Goal: Task Accomplishment & Management: Complete application form

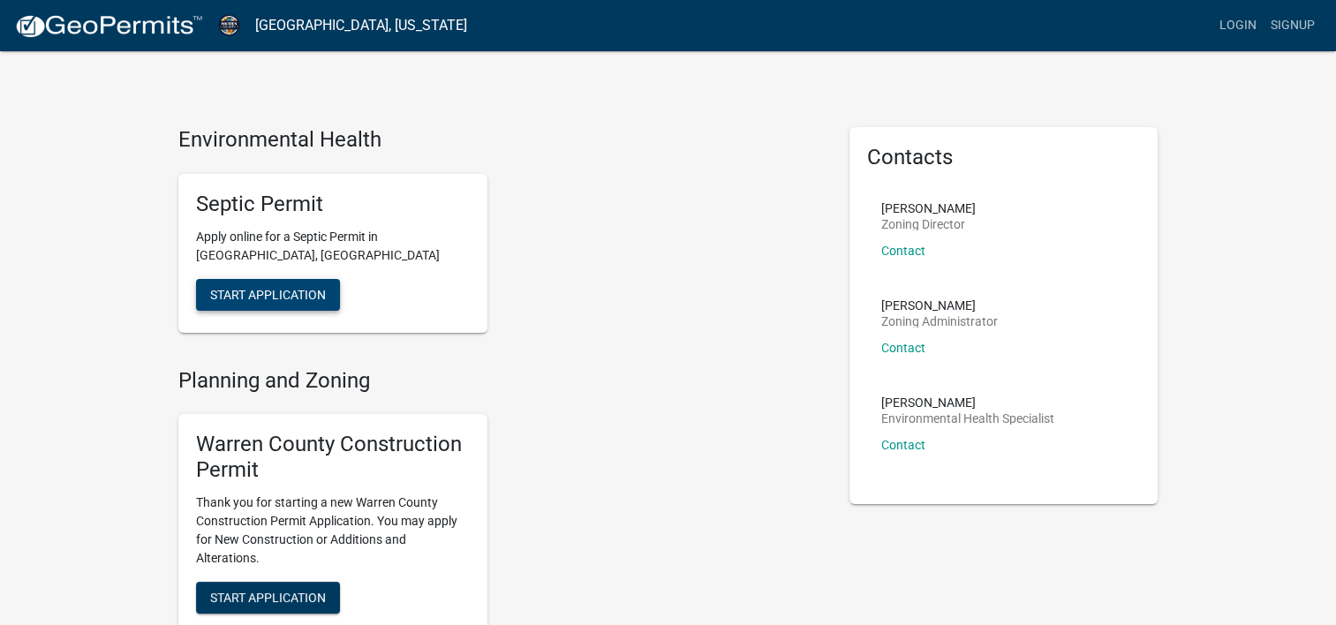
click at [251, 296] on span "Start Application" at bounding box center [268, 294] width 116 height 14
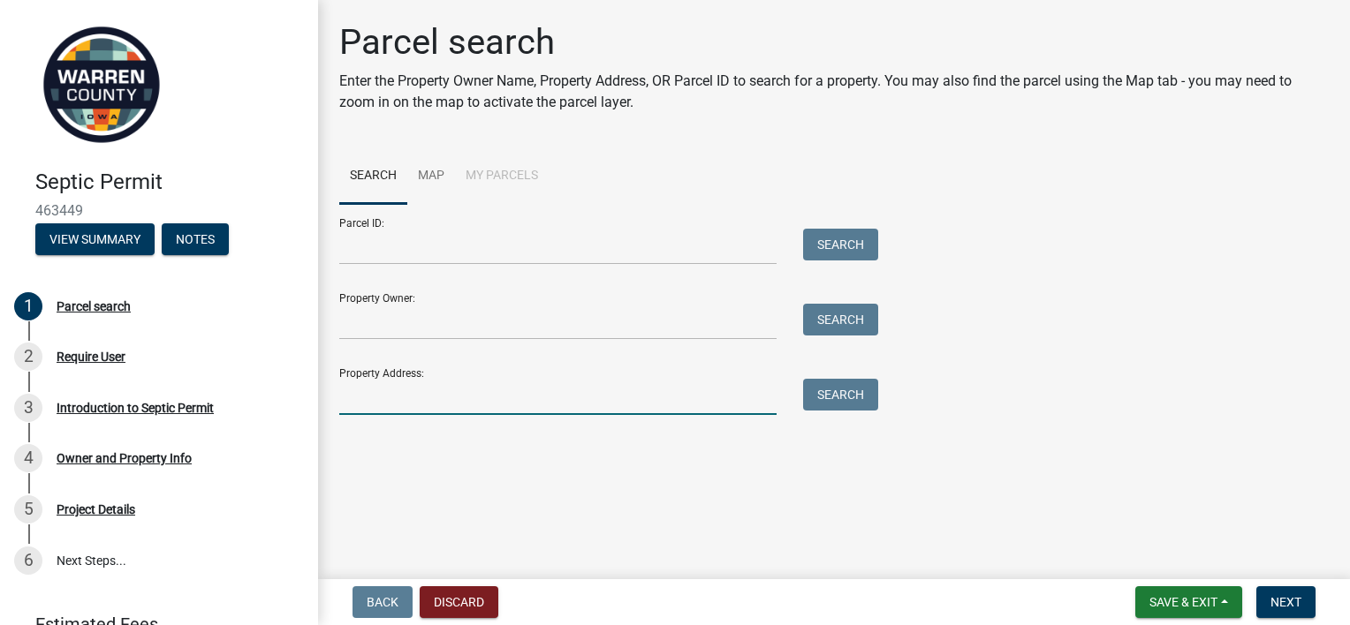
click at [435, 403] on input "Property Address:" at bounding box center [557, 397] width 437 height 36
click at [736, 140] on div "Parcel search Enter the Property Owner Name, Property Address, OR Parcel ID to …" at bounding box center [834, 226] width 1016 height 410
click at [373, 409] on input "Property Address:" at bounding box center [557, 397] width 437 height 36
type input "[STREET_ADDRESS]"
click at [827, 399] on button "Search" at bounding box center [840, 395] width 75 height 32
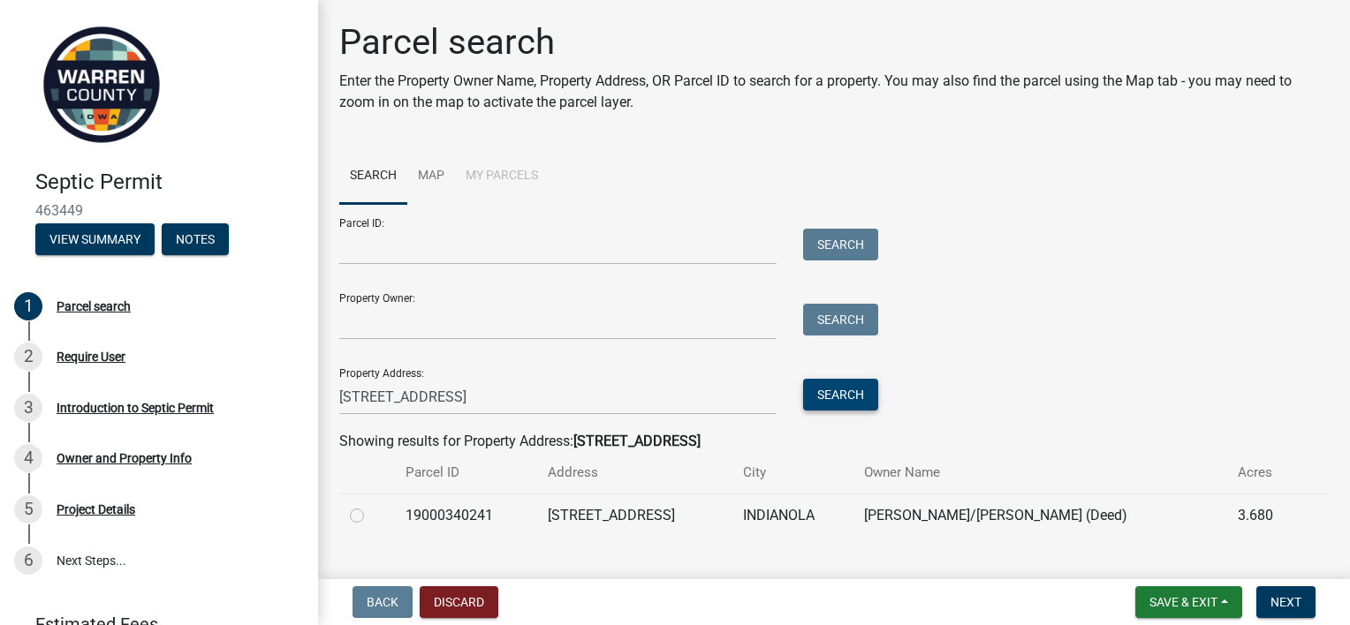
scroll to position [33, 0]
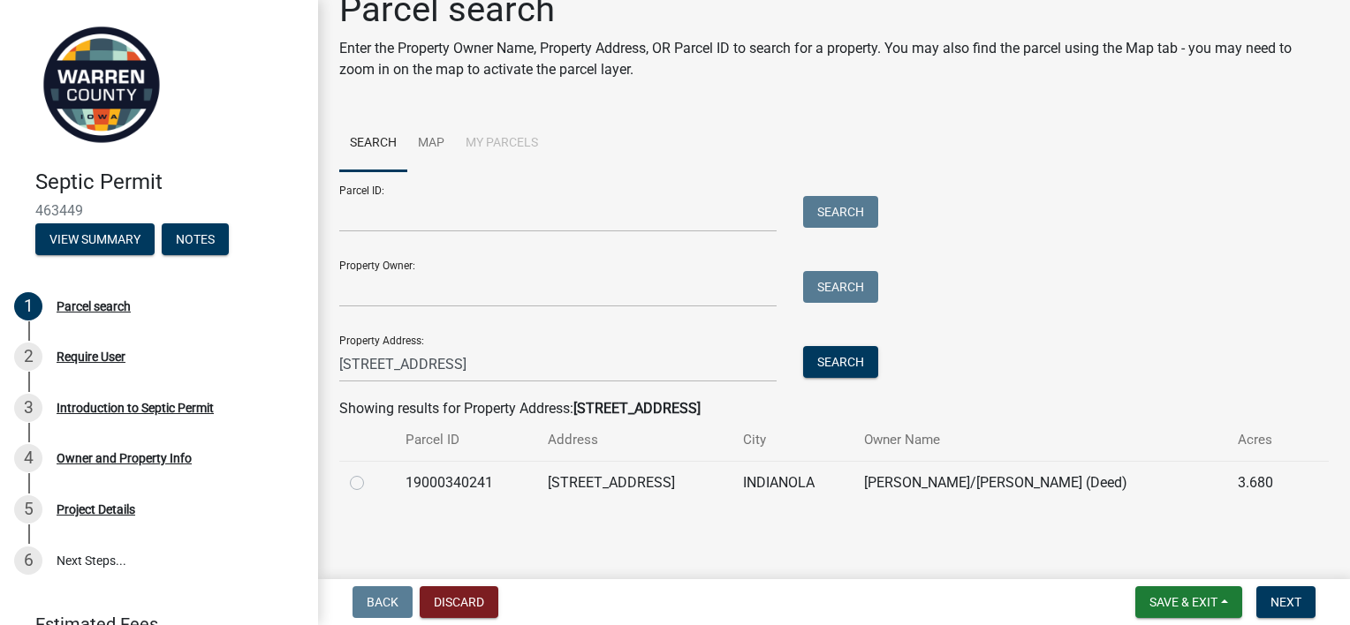
click at [338, 473] on div "Parcel search Enter the Property Owner Name, Property Address, OR Parcel ID to …" at bounding box center [834, 255] width 1016 height 532
click at [371, 473] on label at bounding box center [371, 473] width 0 height 0
click at [371, 480] on input "radio" at bounding box center [376, 478] width 11 height 11
radio input "true"
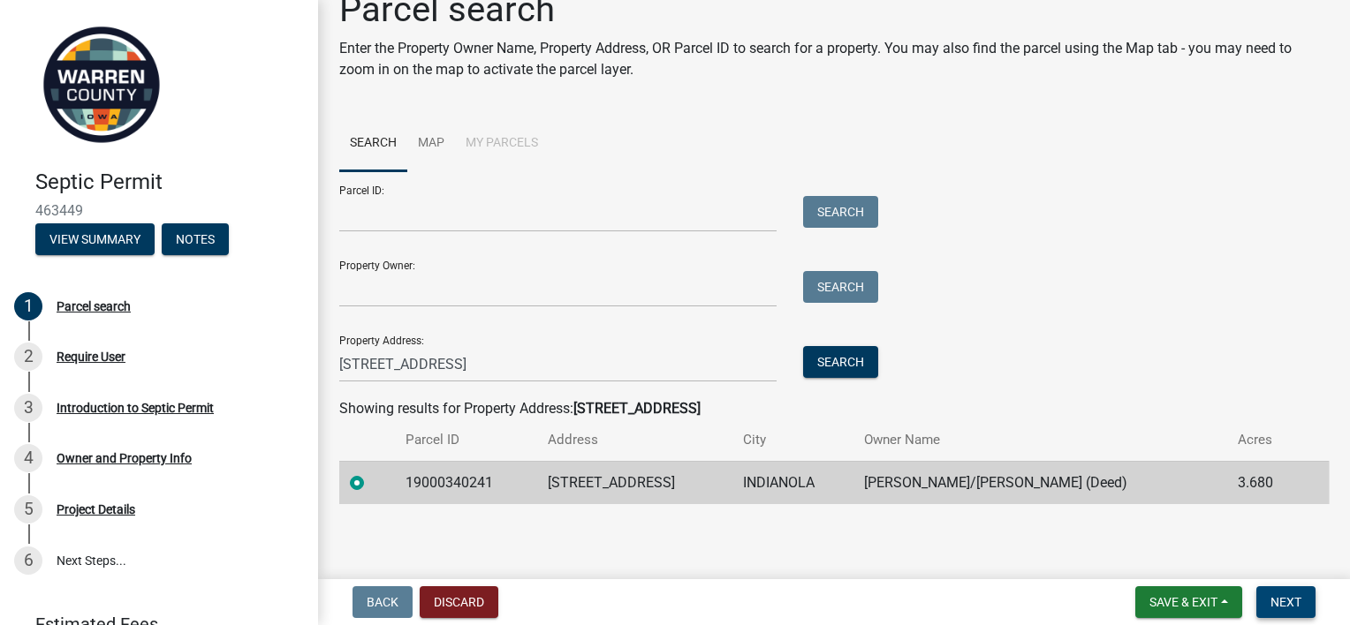
click at [1297, 599] on span "Next" at bounding box center [1285, 602] width 31 height 14
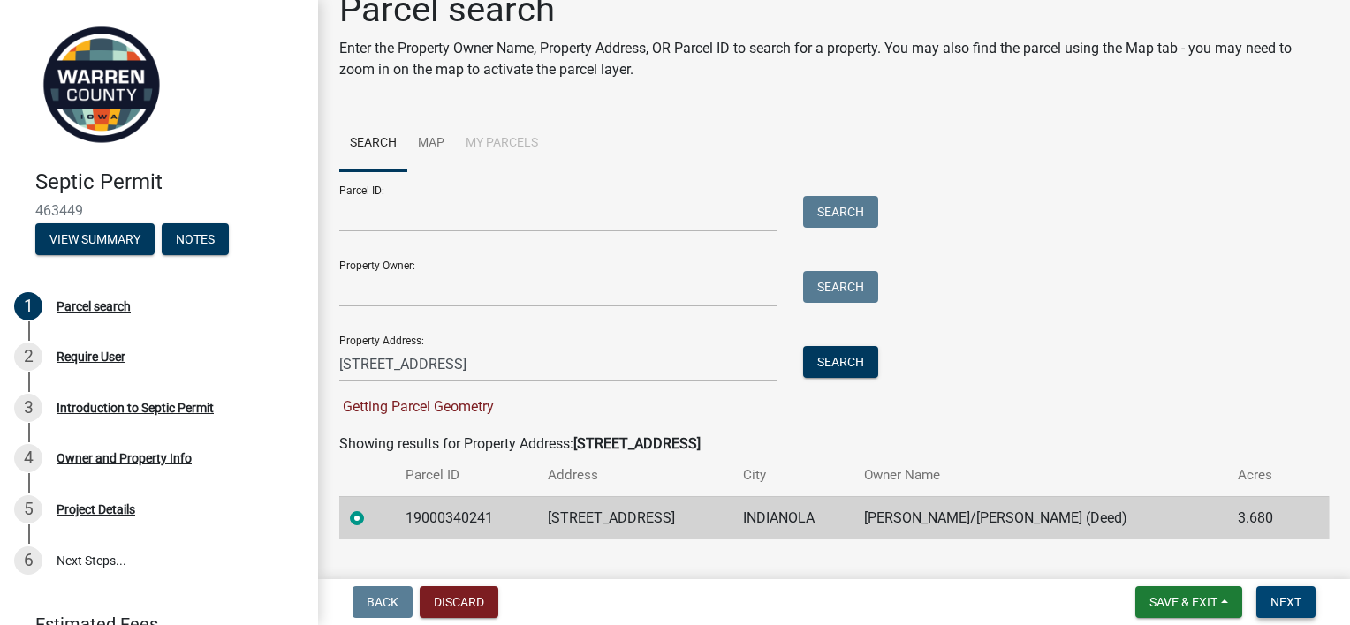
scroll to position [68, 0]
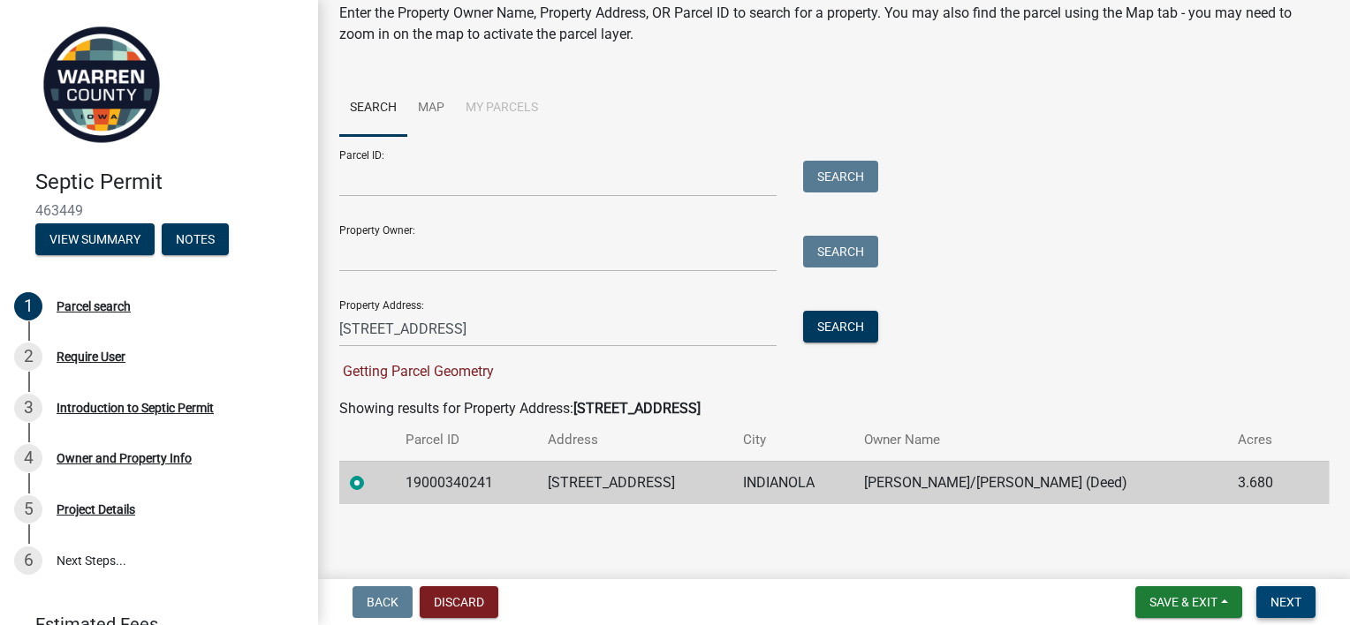
click at [1279, 601] on span "Next" at bounding box center [1285, 602] width 31 height 14
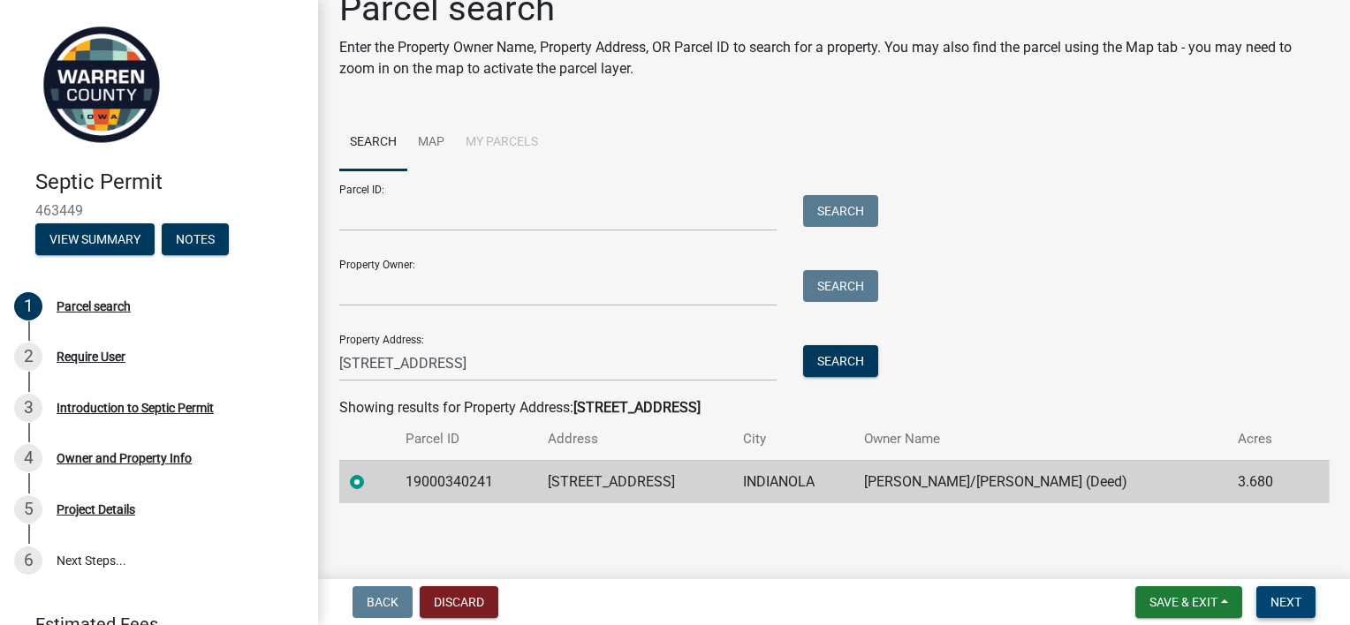
scroll to position [33, 0]
click at [1282, 597] on span "Next" at bounding box center [1285, 602] width 31 height 14
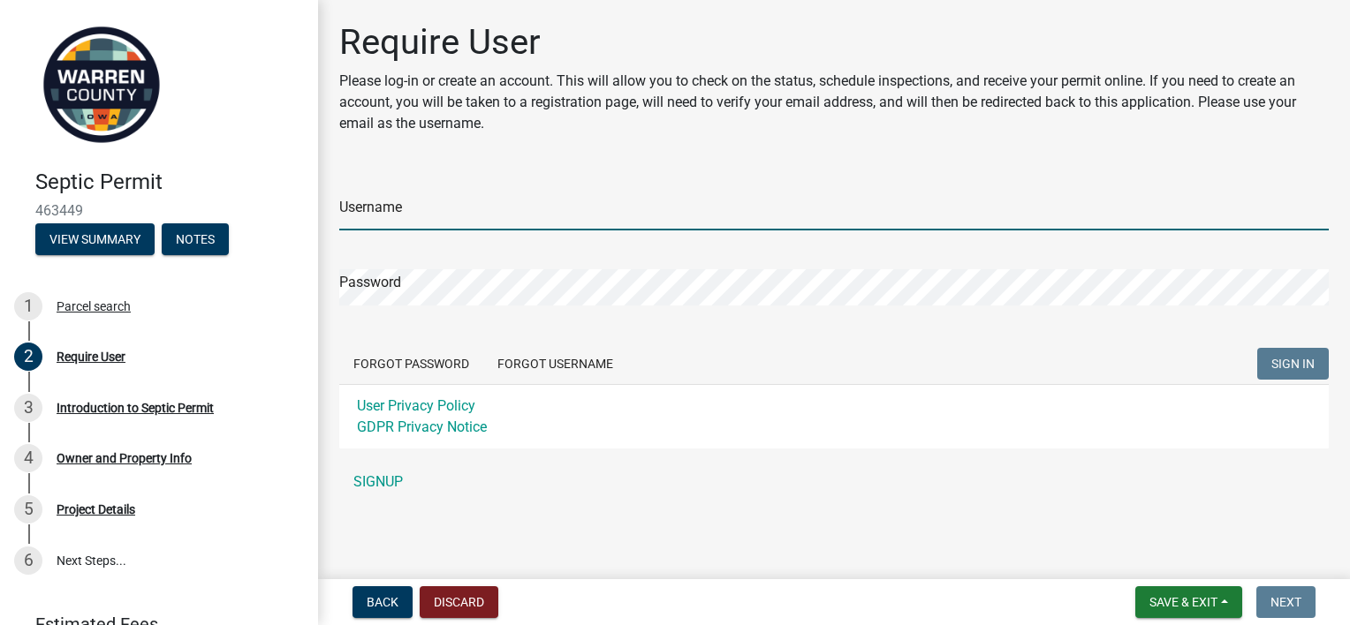
type input "travisdietz.gglx"
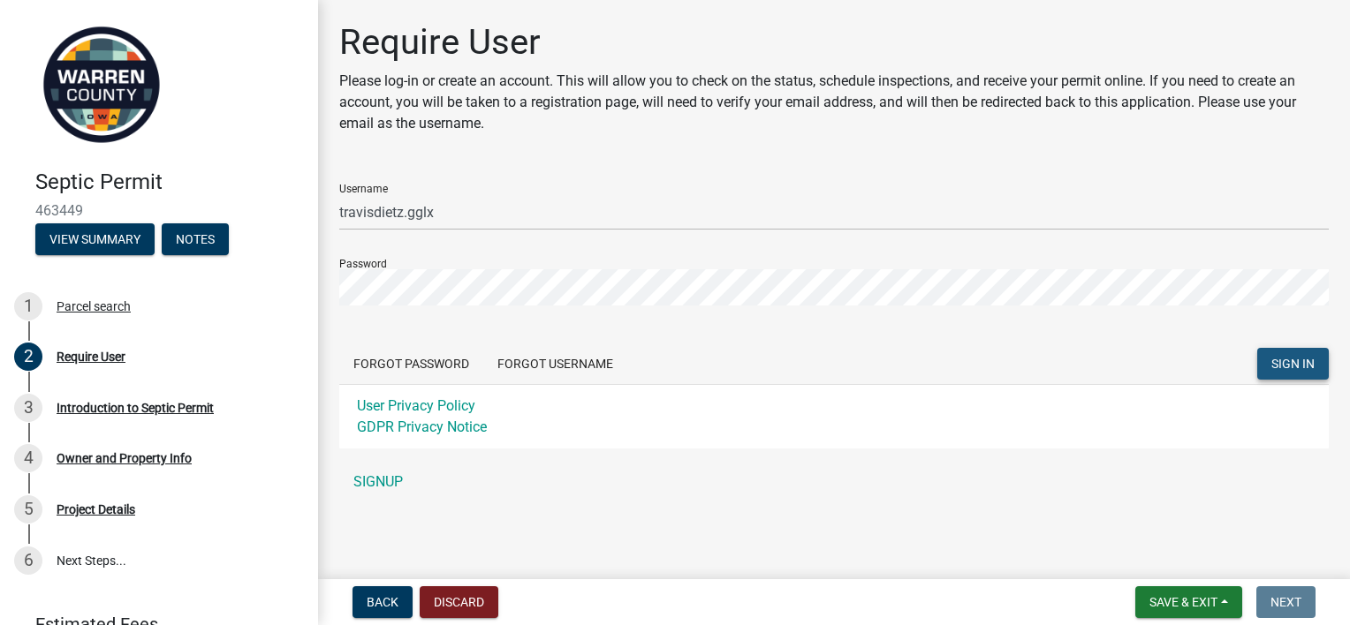
click at [1287, 362] on span "SIGN IN" at bounding box center [1292, 364] width 43 height 14
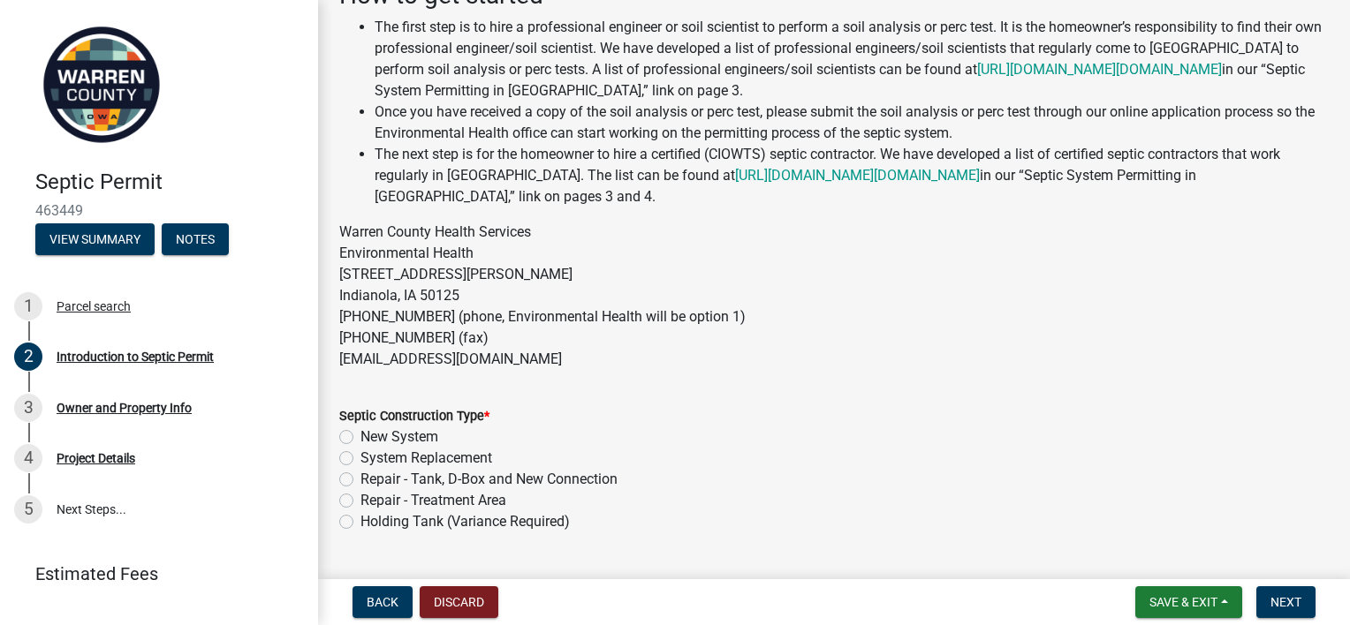
scroll to position [384, 0]
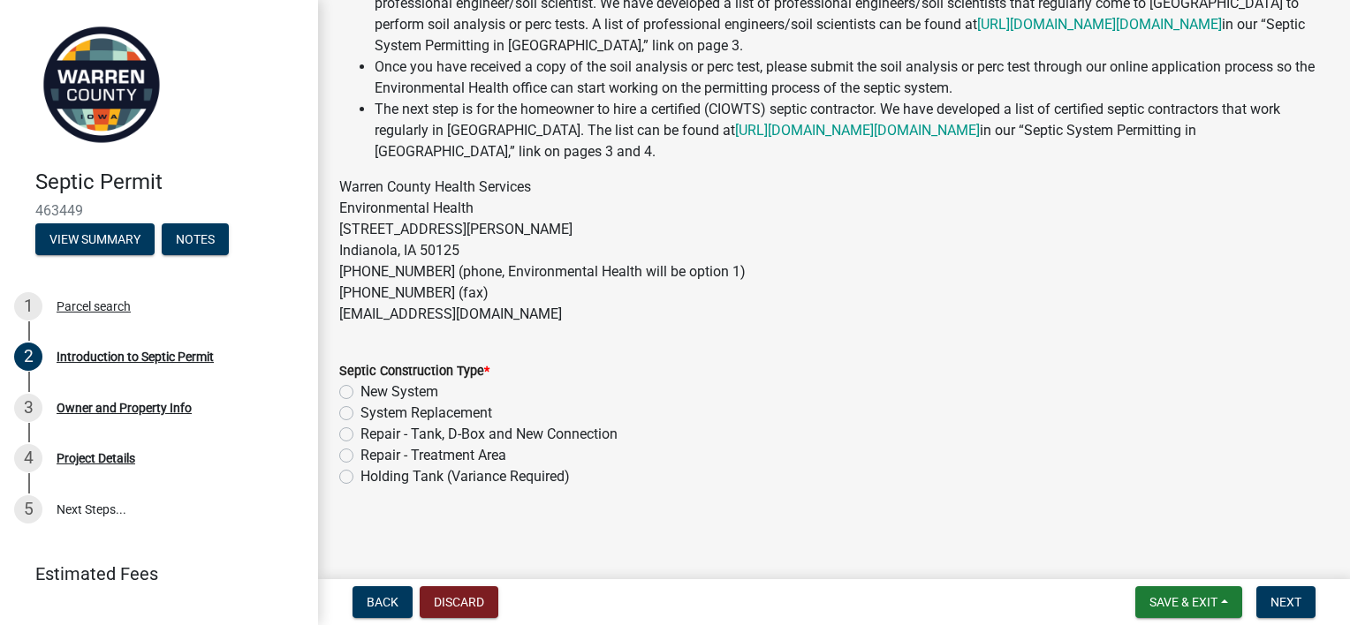
click at [360, 389] on label "New System" at bounding box center [399, 392] width 78 height 21
click at [360, 389] on input "New System" at bounding box center [365, 387] width 11 height 11
radio input "true"
click at [1279, 609] on button "Next" at bounding box center [1285, 602] width 59 height 32
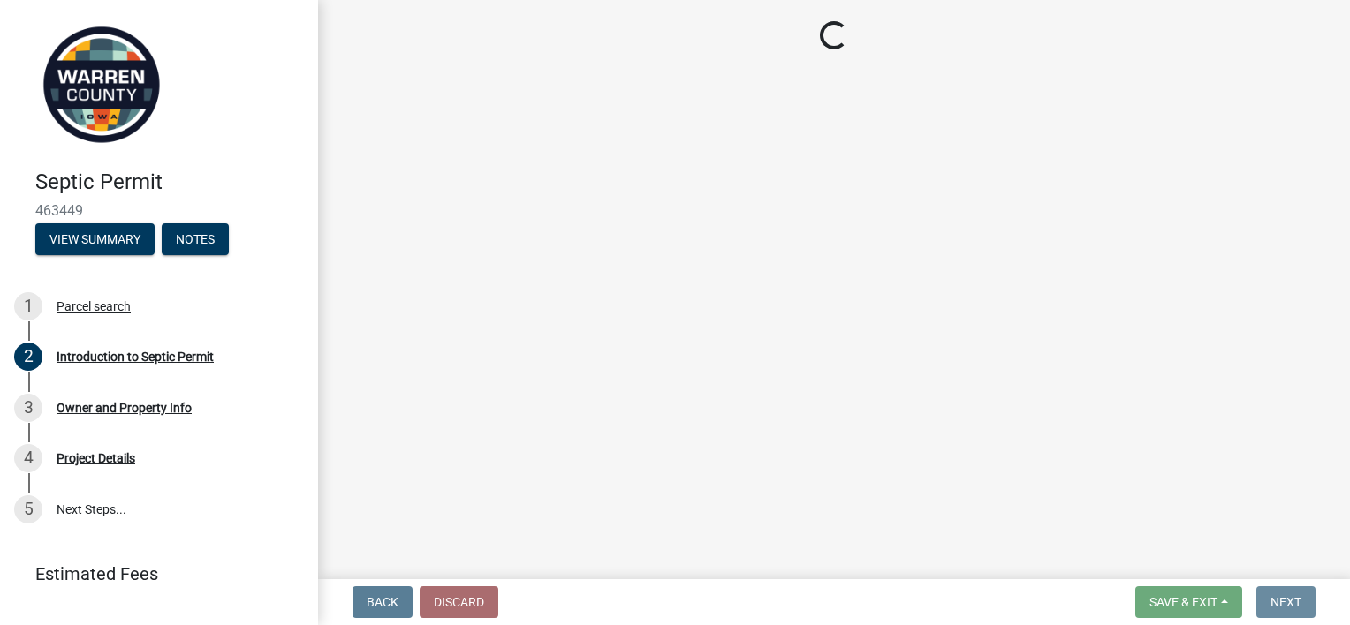
scroll to position [0, 0]
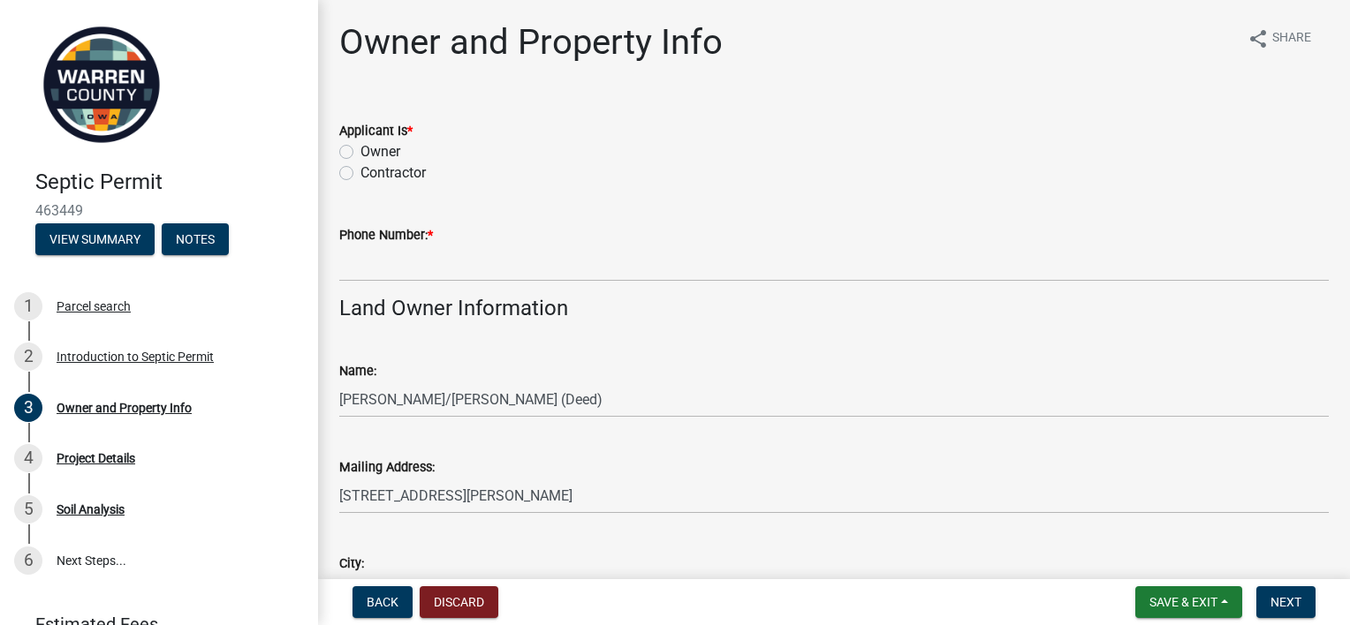
click at [337, 172] on div "Applicant Is * Owner Contractor" at bounding box center [834, 141] width 1016 height 85
click at [360, 173] on label "Contractor" at bounding box center [392, 173] width 65 height 21
click at [360, 173] on input "Contractor" at bounding box center [365, 168] width 11 height 11
radio input "true"
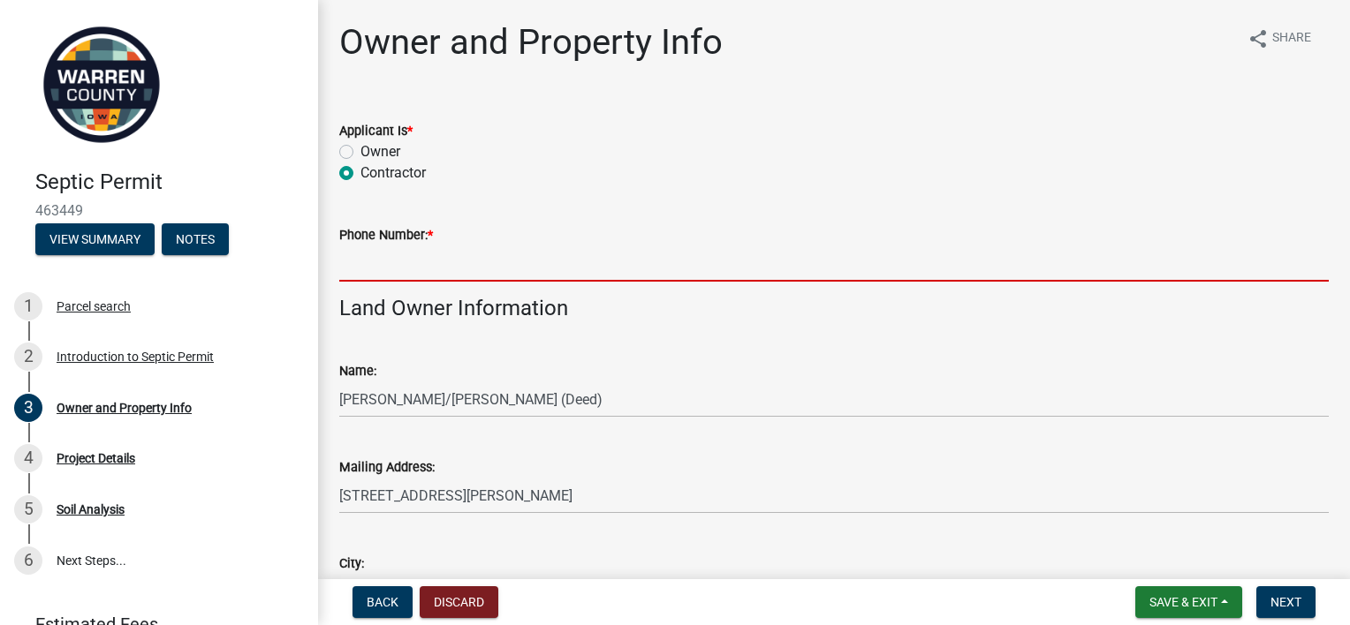
click at [353, 263] on input "Phone Number: *" at bounding box center [833, 264] width 989 height 36
type input "5159792603"
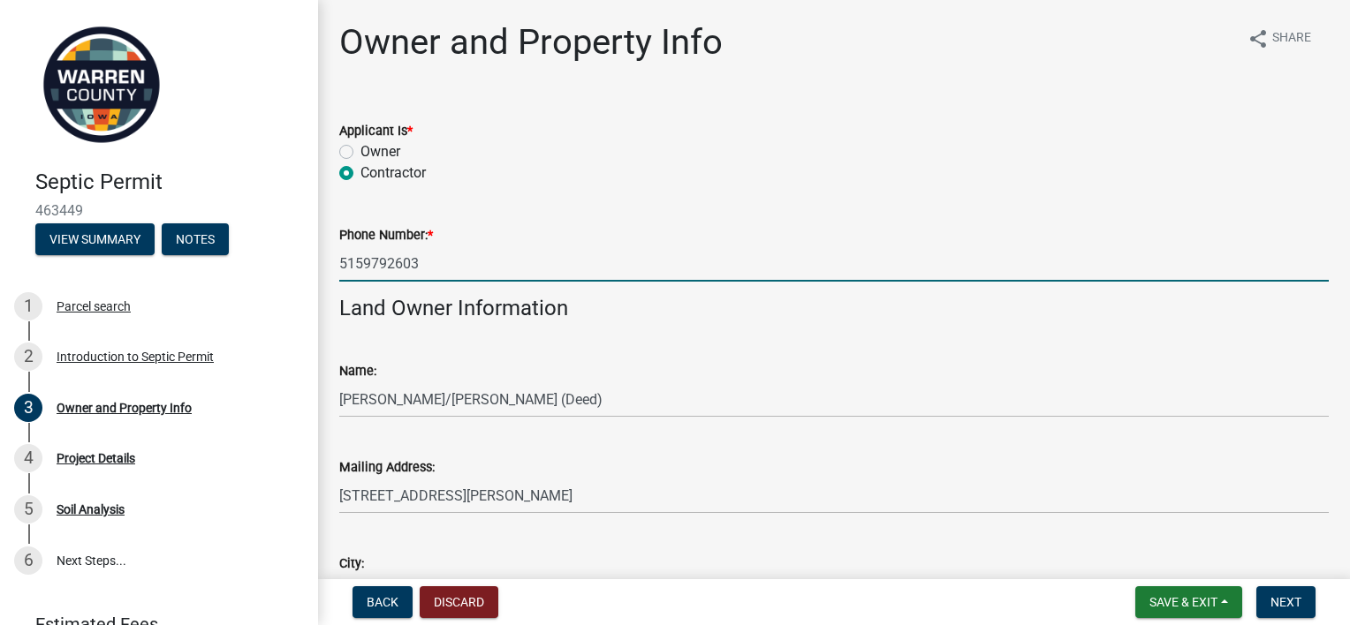
type input "[PERSON_NAME][EMAIL_ADDRESS][PERSON_NAME][DOMAIN_NAME]"
type input "5152055940"
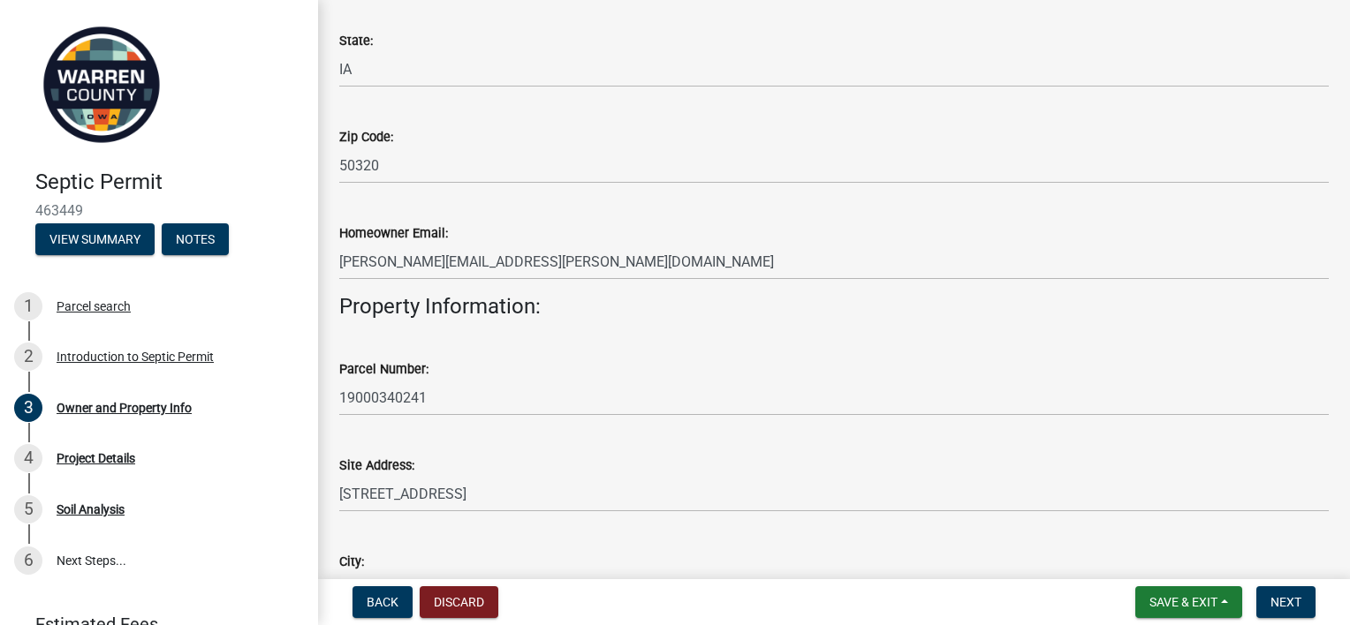
scroll to position [618, 0]
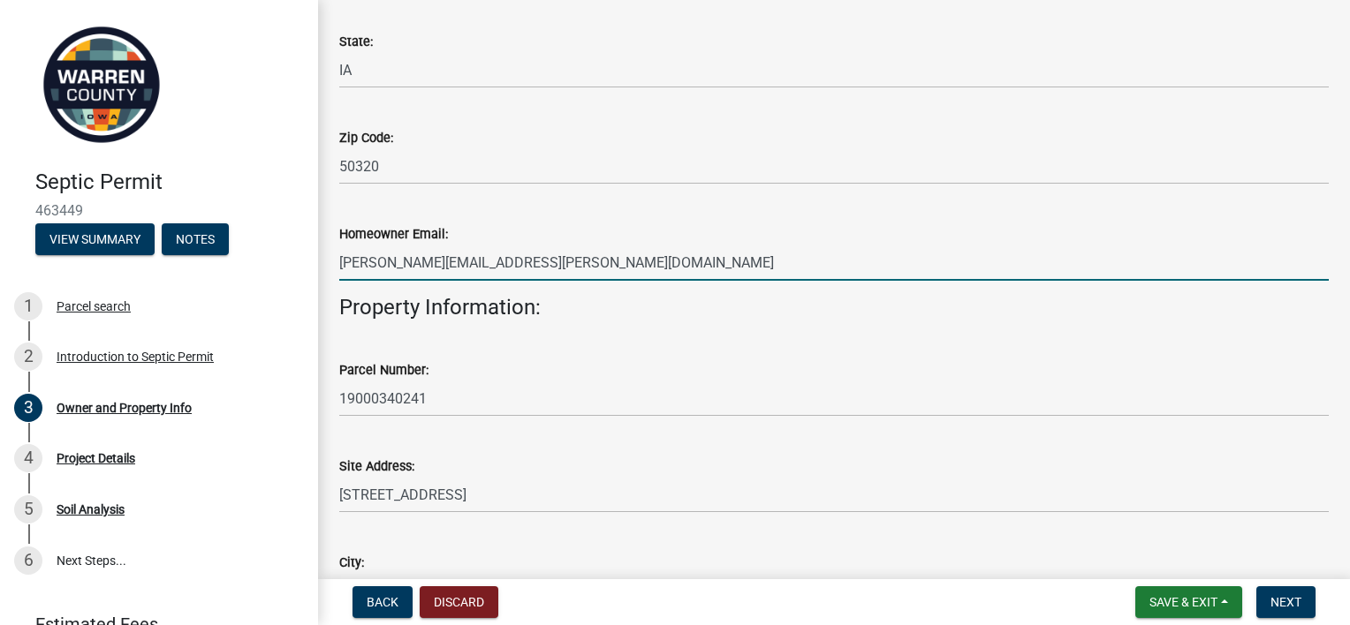
drag, startPoint x: 521, startPoint y: 260, endPoint x: 292, endPoint y: 260, distance: 228.7
click at [292, 260] on div "Septic Permit 463449 View Summary Notes 1 Parcel search 2 Introduction to Septi…" at bounding box center [675, 312] width 1350 height 625
paste input "[EMAIL_ADDRESS][DOMAIN_NAME]"
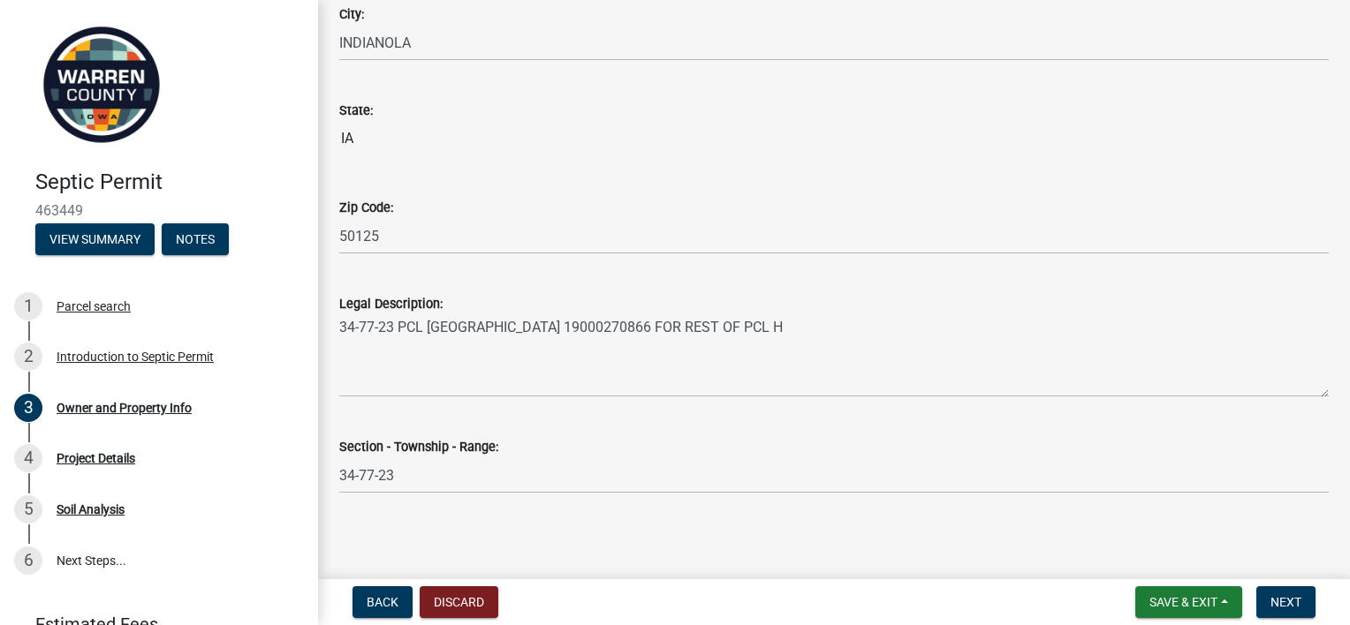
scroll to position [1170, 0]
type input "[EMAIL_ADDRESS][DOMAIN_NAME]"
click at [1284, 608] on span "Next" at bounding box center [1285, 602] width 31 height 14
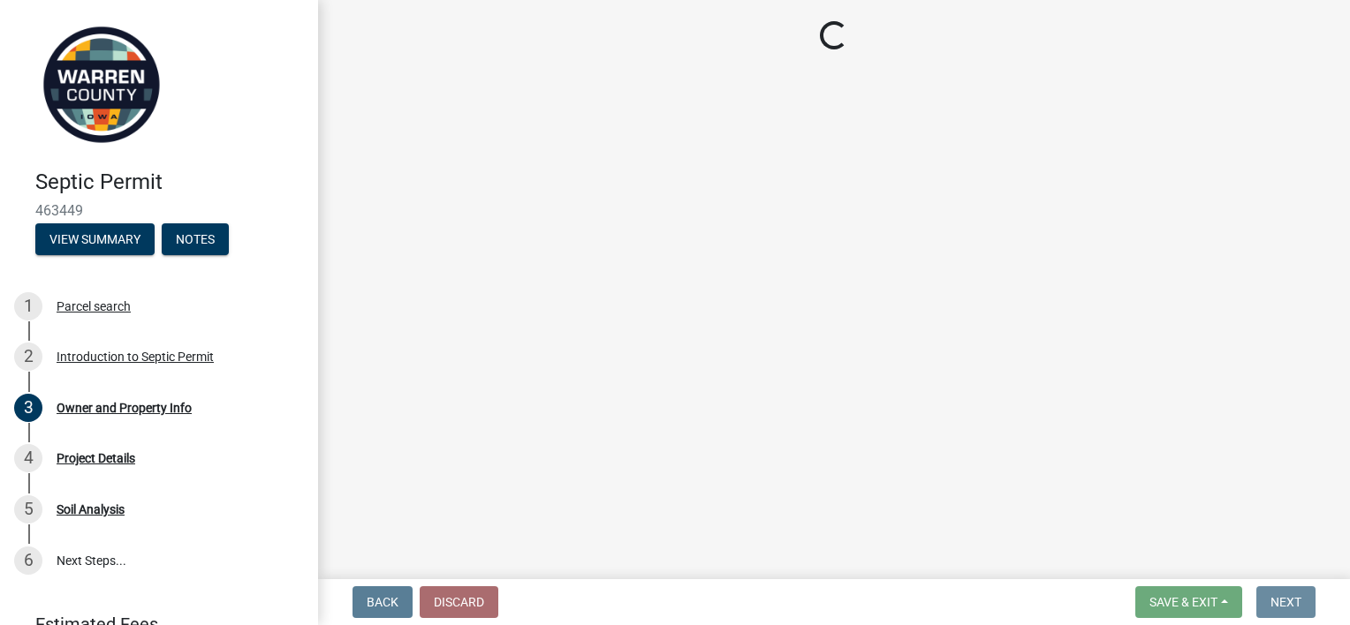
scroll to position [0, 0]
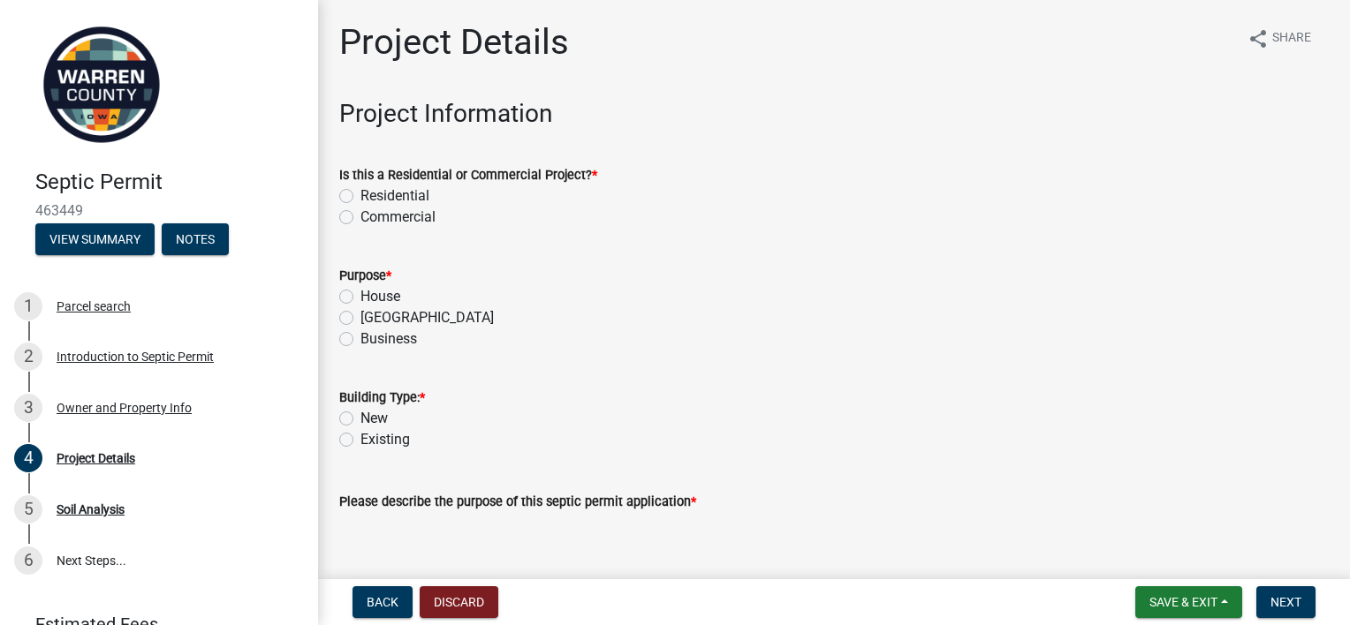
click at [389, 198] on label "Residential" at bounding box center [394, 195] width 69 height 21
click at [372, 197] on input "Residential" at bounding box center [365, 190] width 11 height 11
radio input "true"
click at [382, 300] on label "House" at bounding box center [380, 296] width 40 height 21
click at [372, 298] on input "House" at bounding box center [365, 291] width 11 height 11
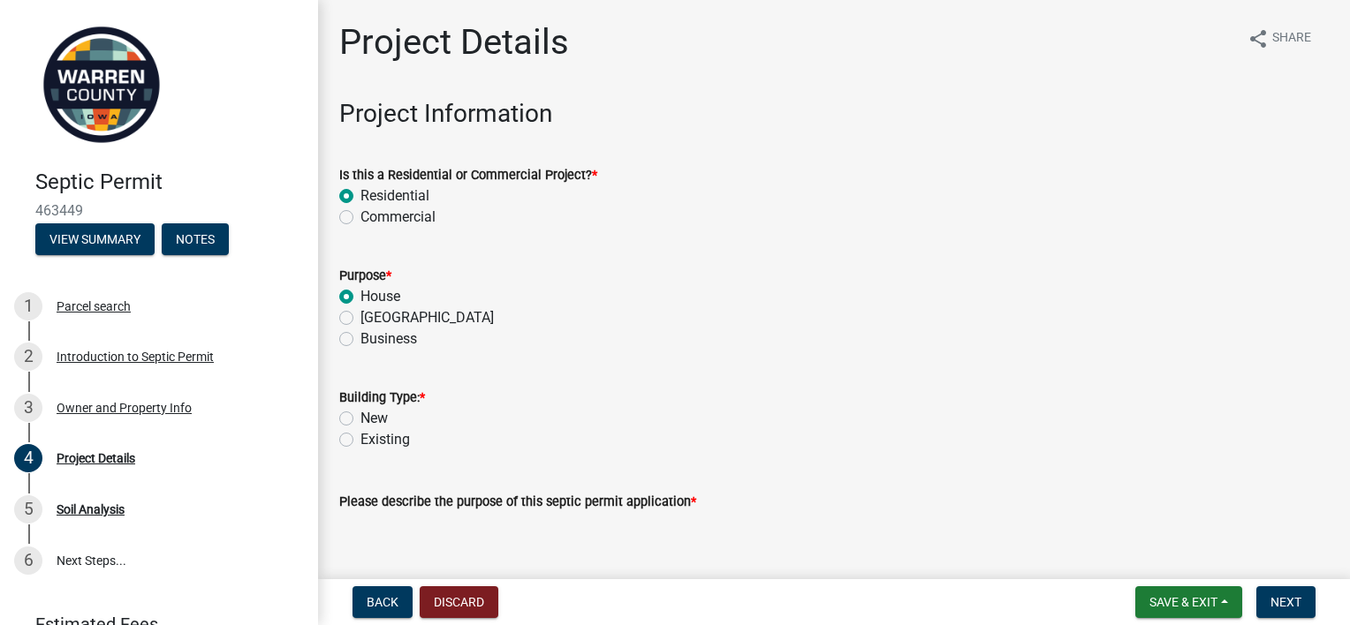
radio input "true"
click at [379, 418] on label "New" at bounding box center [373, 418] width 27 height 21
click at [372, 418] on input "New" at bounding box center [365, 413] width 11 height 11
radio input "true"
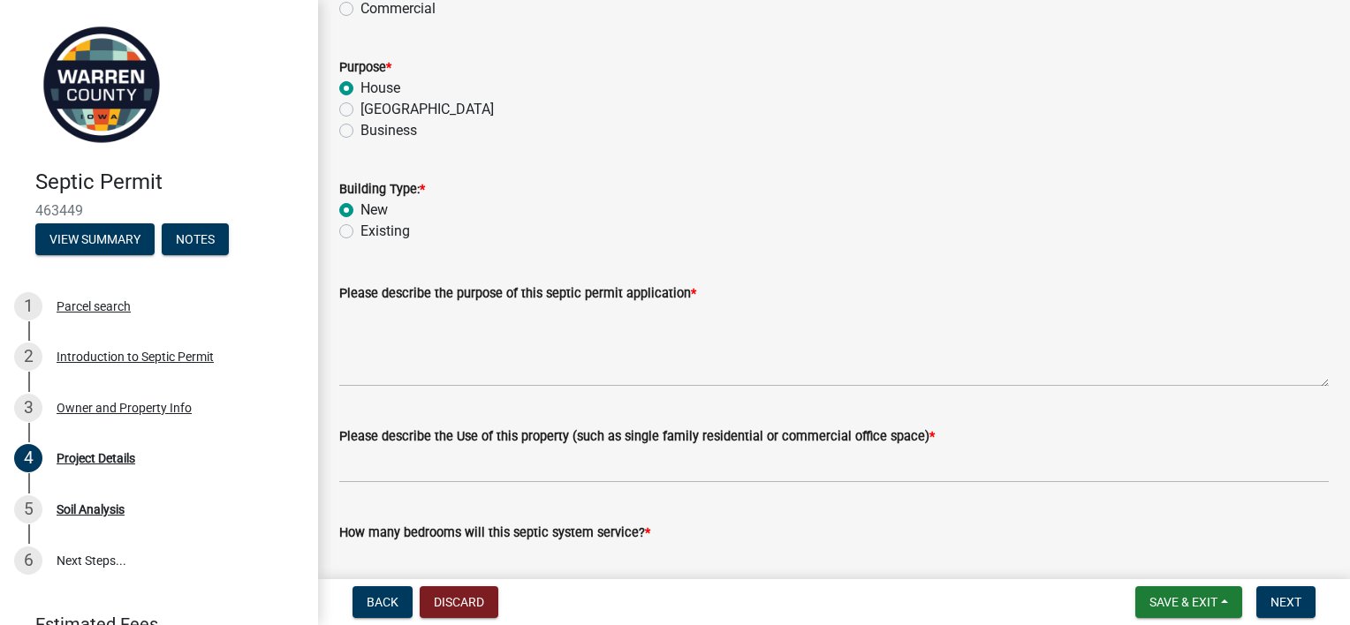
scroll to position [217, 0]
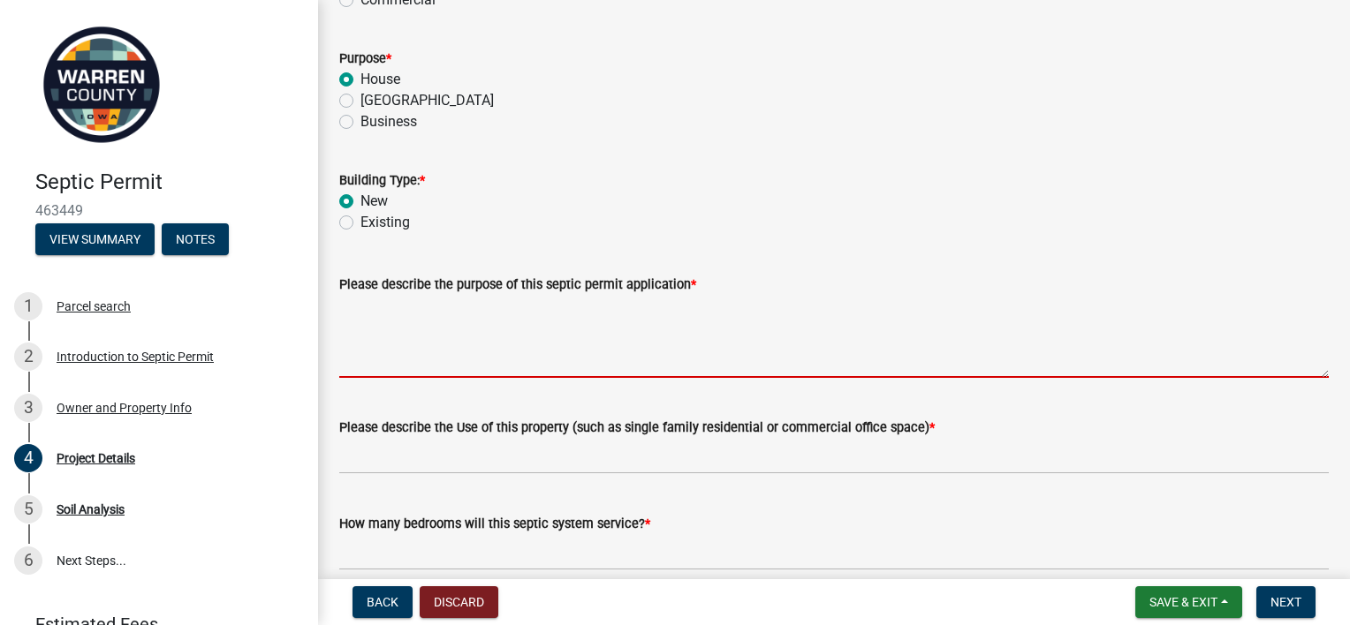
click at [382, 331] on textarea "Please describe the purpose of this septic permit application *" at bounding box center [833, 336] width 989 height 83
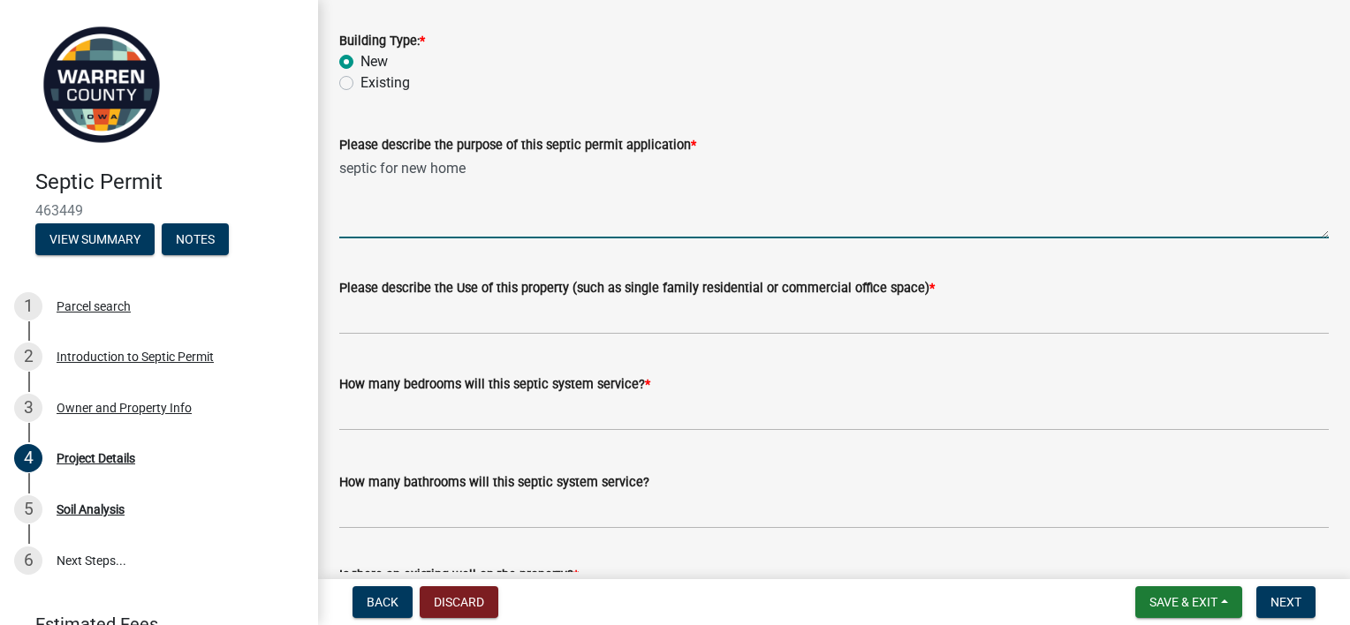
scroll to position [360, 0]
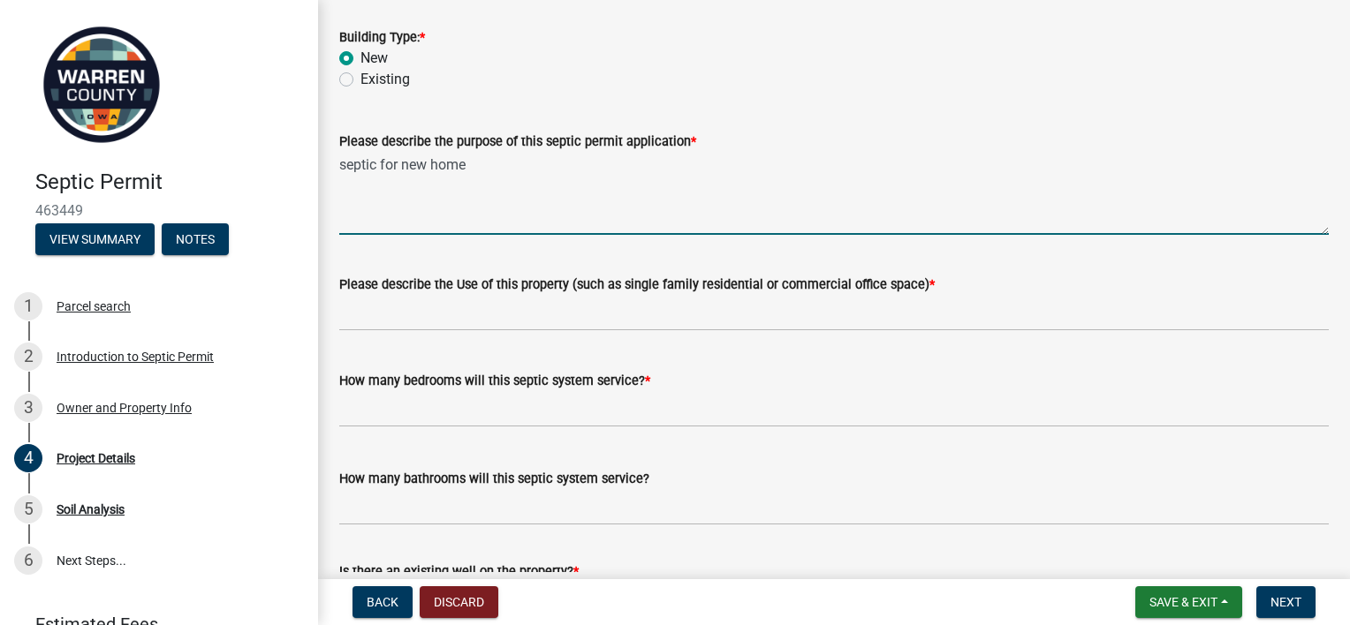
type textarea "septic for new home"
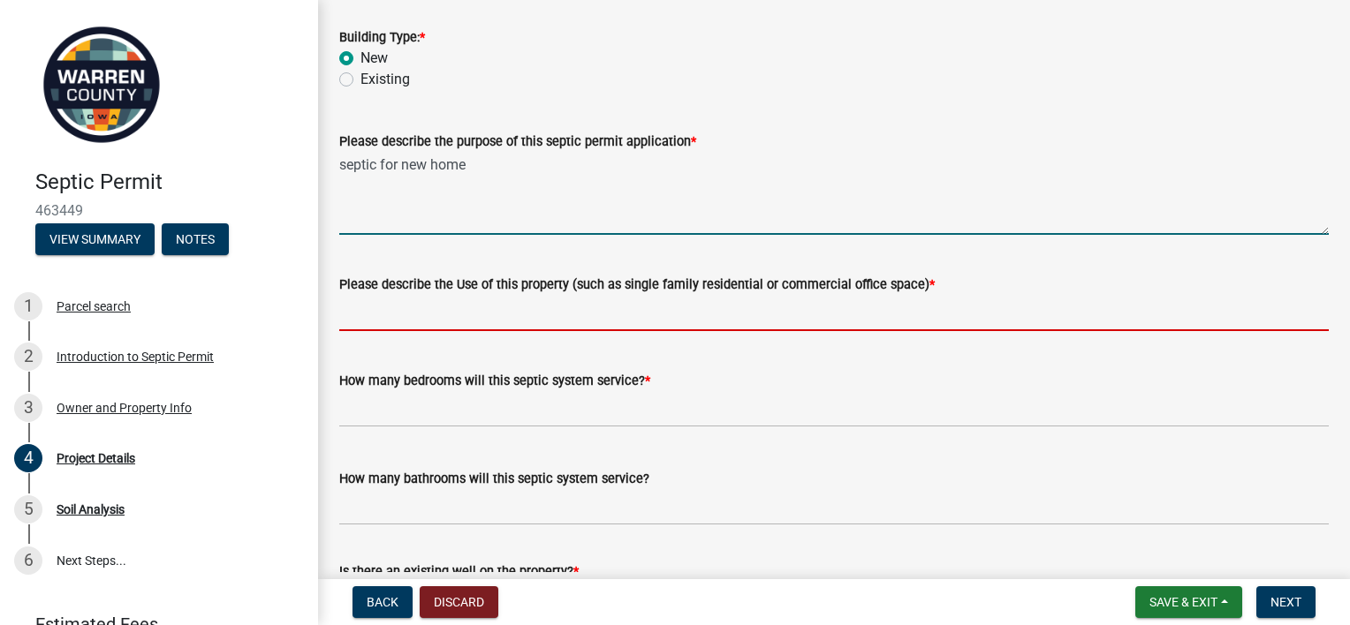
click at [375, 316] on input "Please describe the Use of this property (such as single family residential or …" at bounding box center [833, 313] width 989 height 36
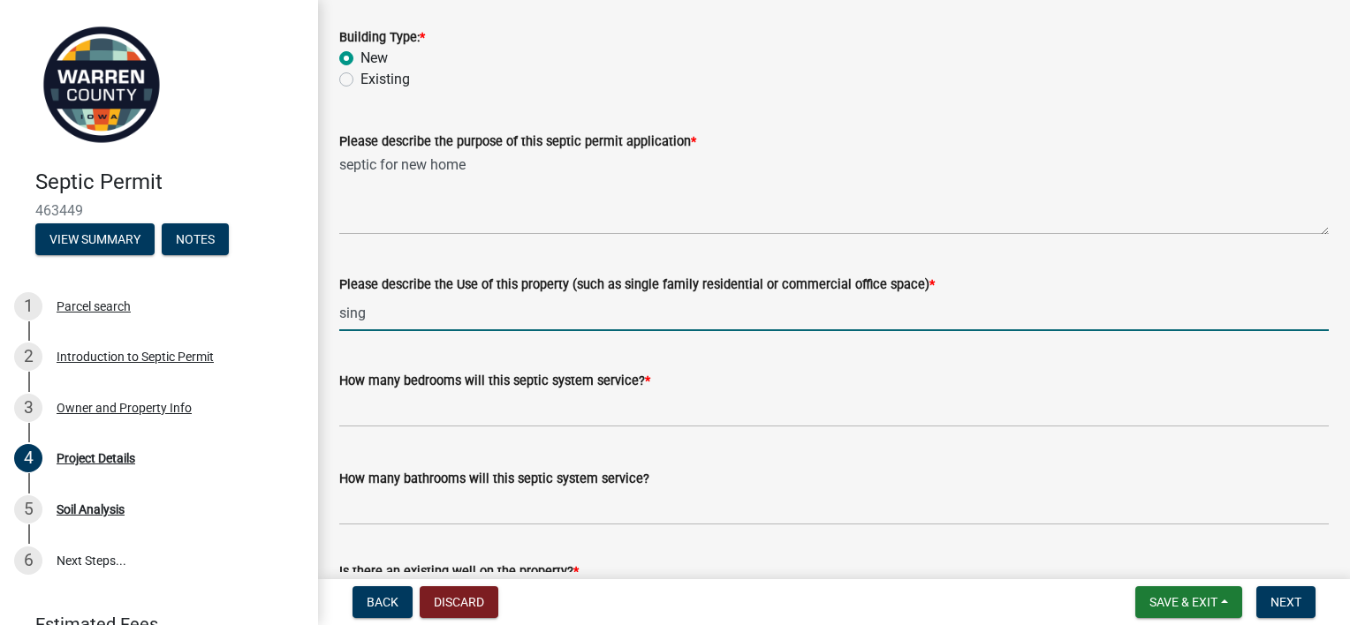
type input "Single family home"
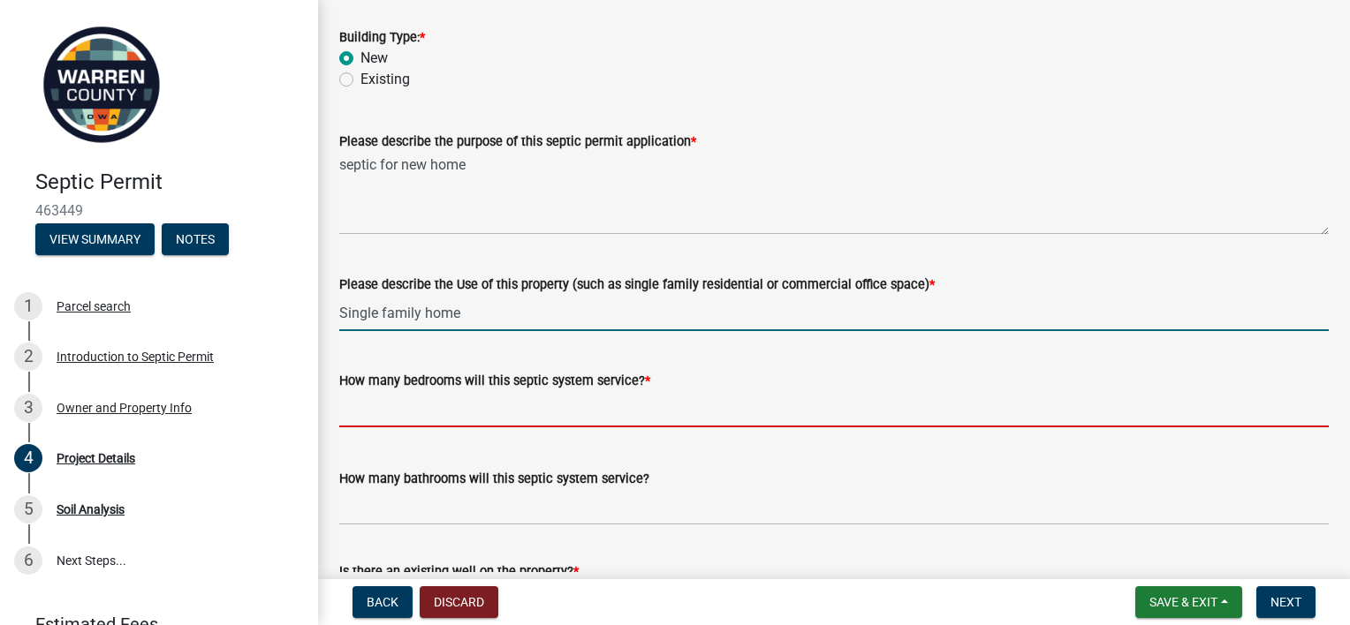
type input "3"
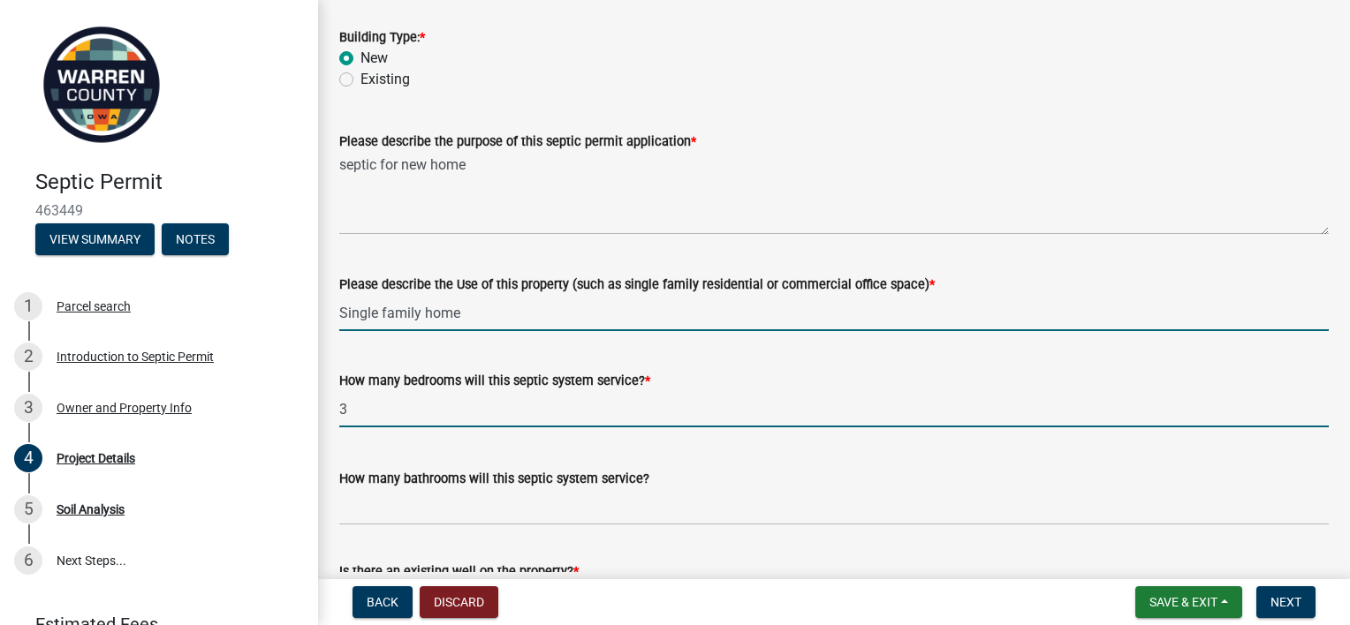
click at [357, 410] on input "3" at bounding box center [833, 409] width 989 height 36
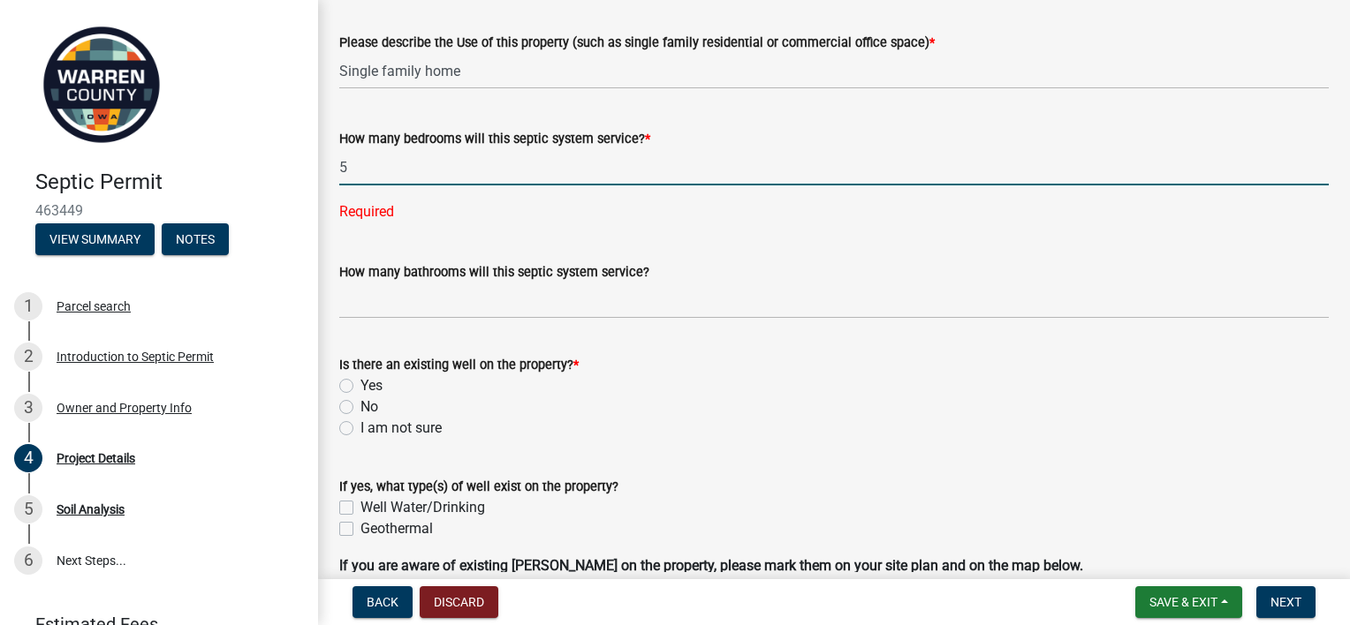
scroll to position [608, 0]
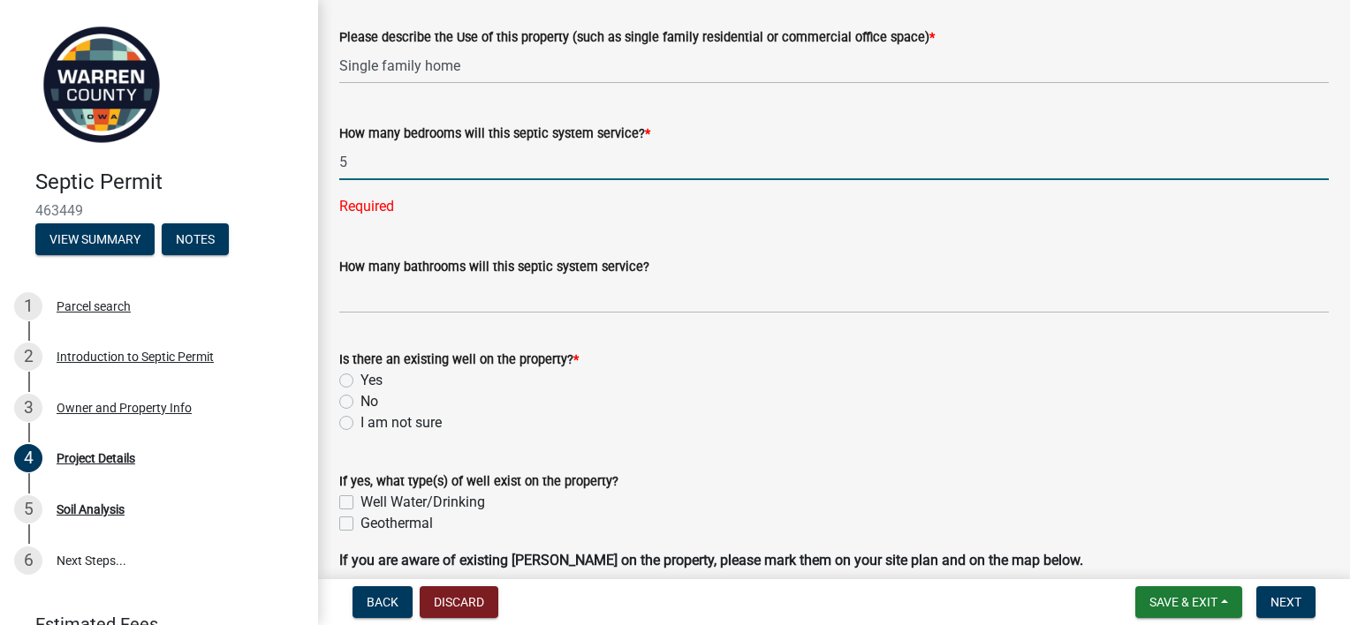
type input "5"
click at [366, 399] on wm-data-entity-input "Is there an existing well on the property? * Yes No I am not sure" at bounding box center [833, 389] width 989 height 122
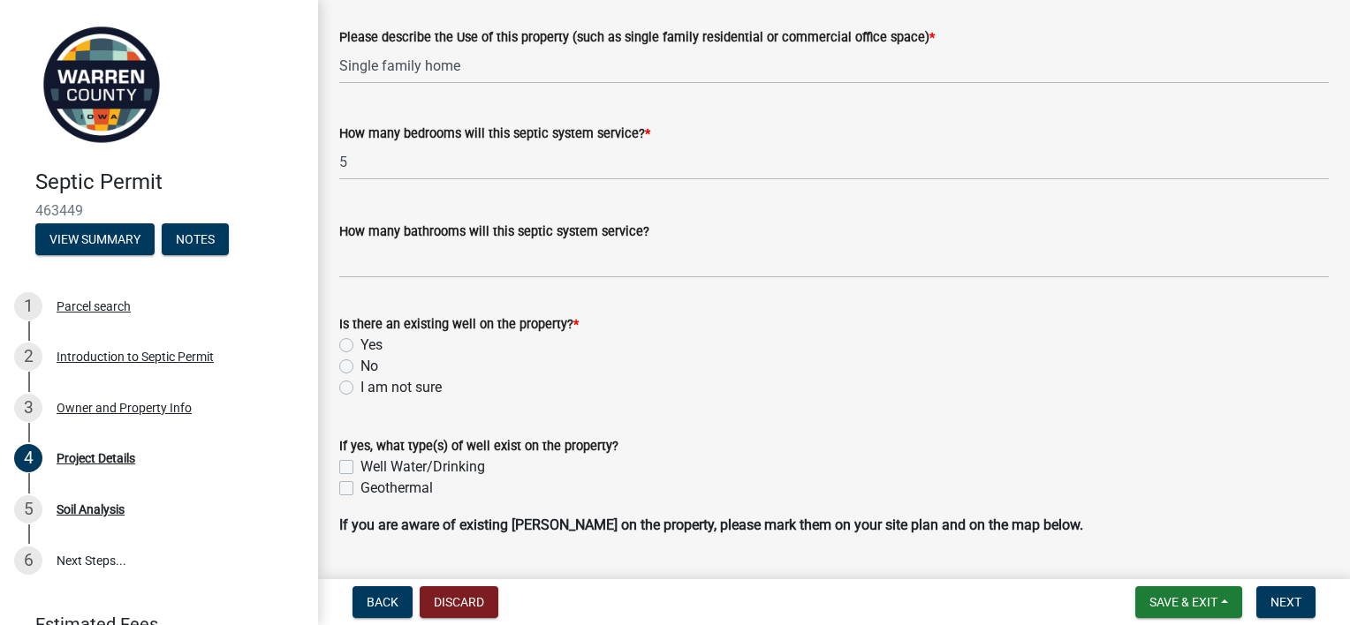
click at [360, 364] on label "No" at bounding box center [369, 366] width 18 height 21
click at [360, 364] on input "No" at bounding box center [365, 361] width 11 height 11
radio input "true"
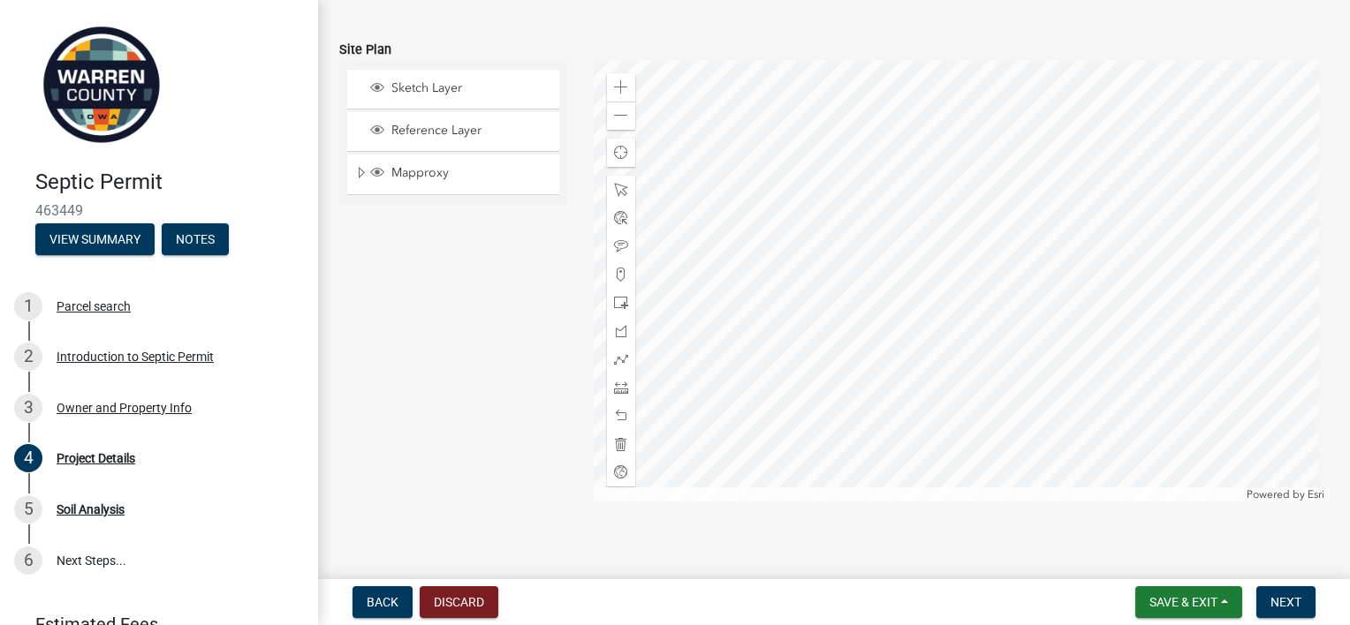
scroll to position [1396, 0]
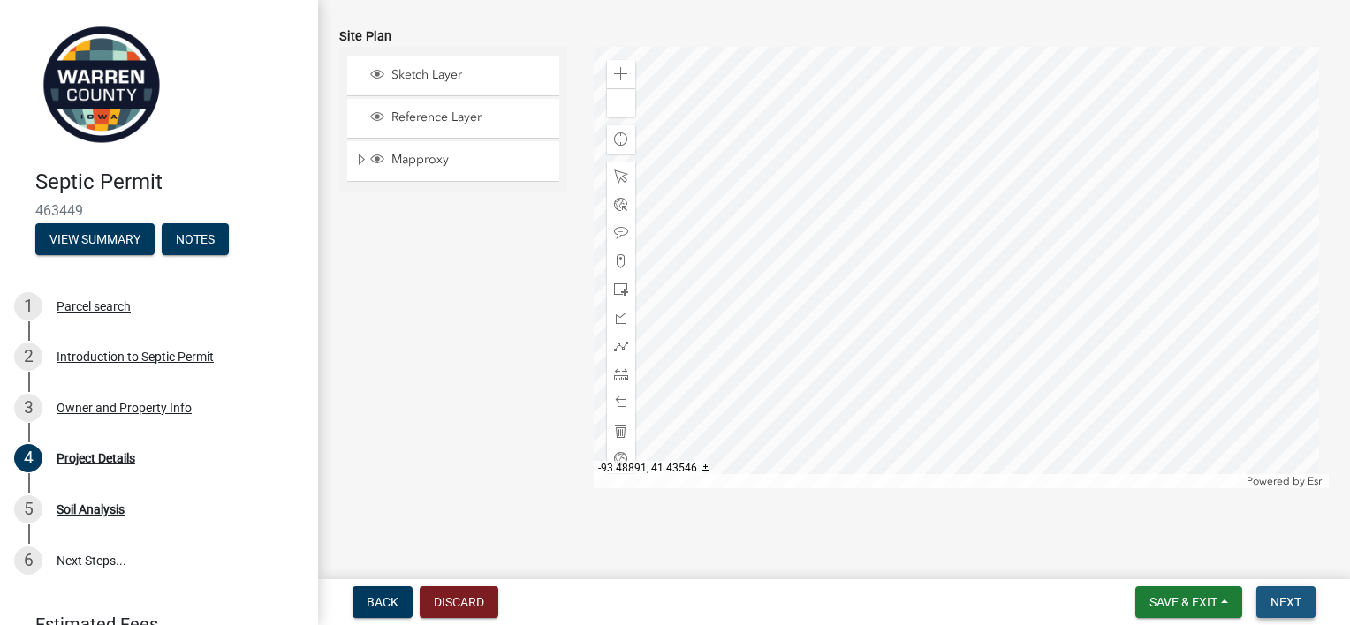
click at [1279, 601] on span "Next" at bounding box center [1285, 602] width 31 height 14
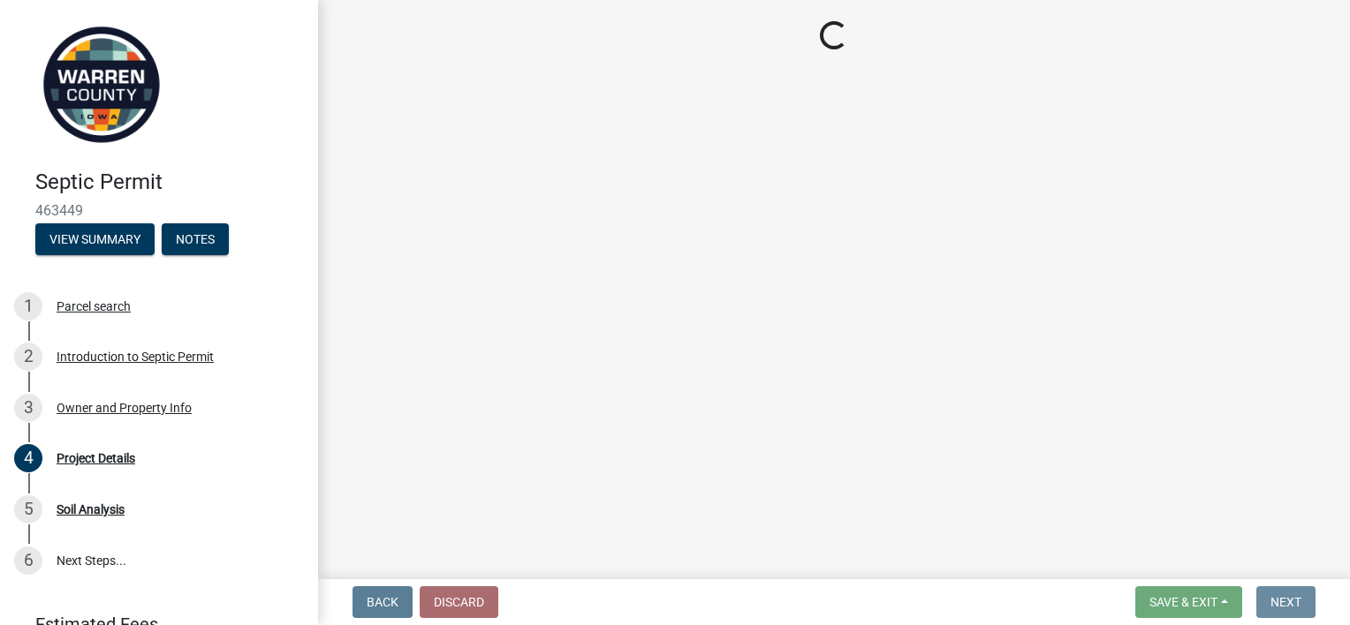
scroll to position [0, 0]
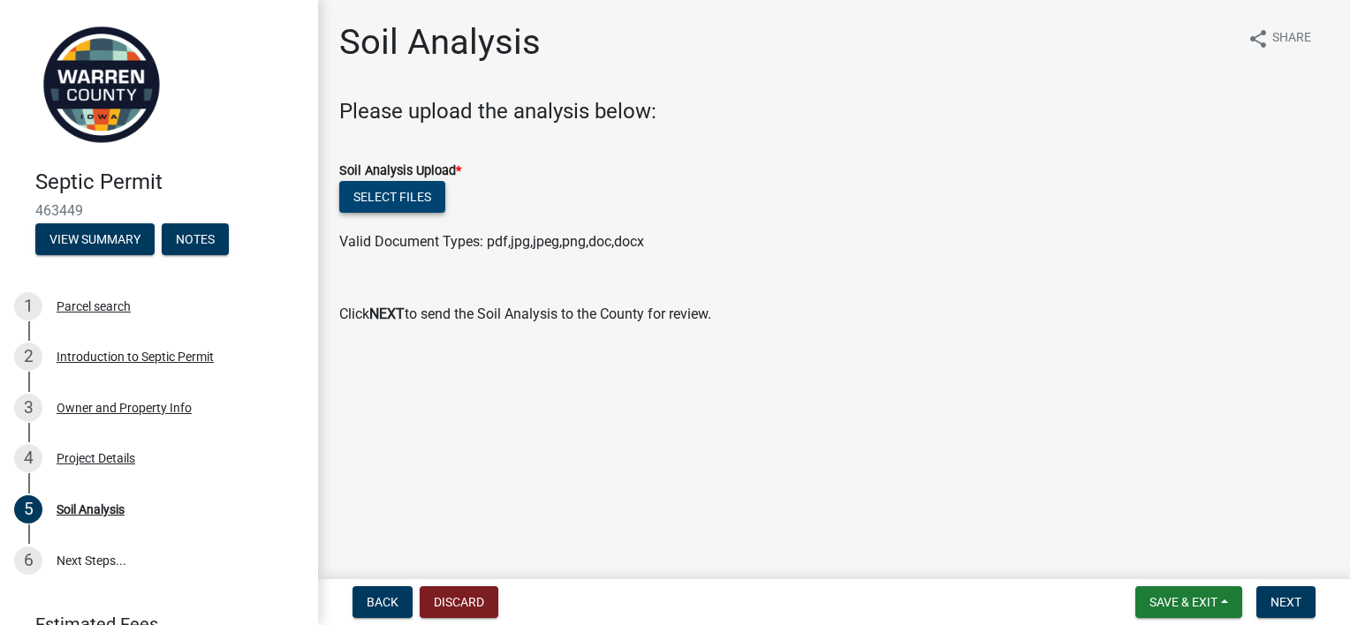
click at [399, 194] on button "Select files" at bounding box center [392, 197] width 106 height 32
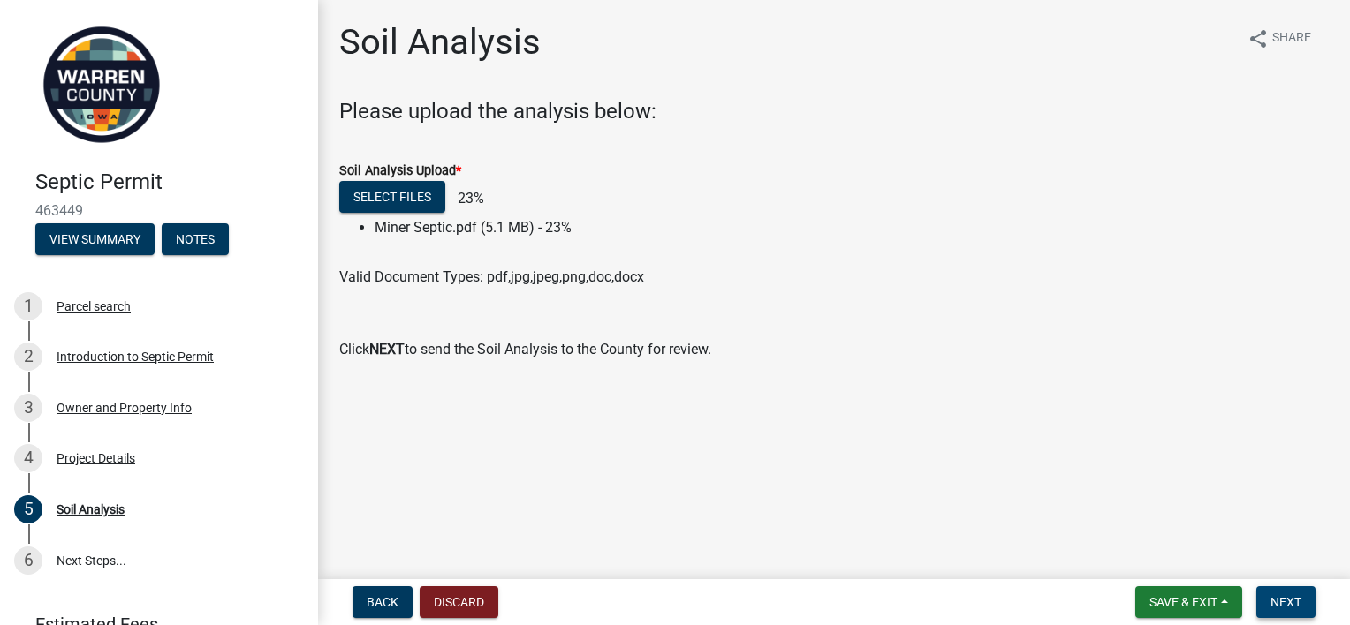
click at [1294, 597] on span "Next" at bounding box center [1285, 602] width 31 height 14
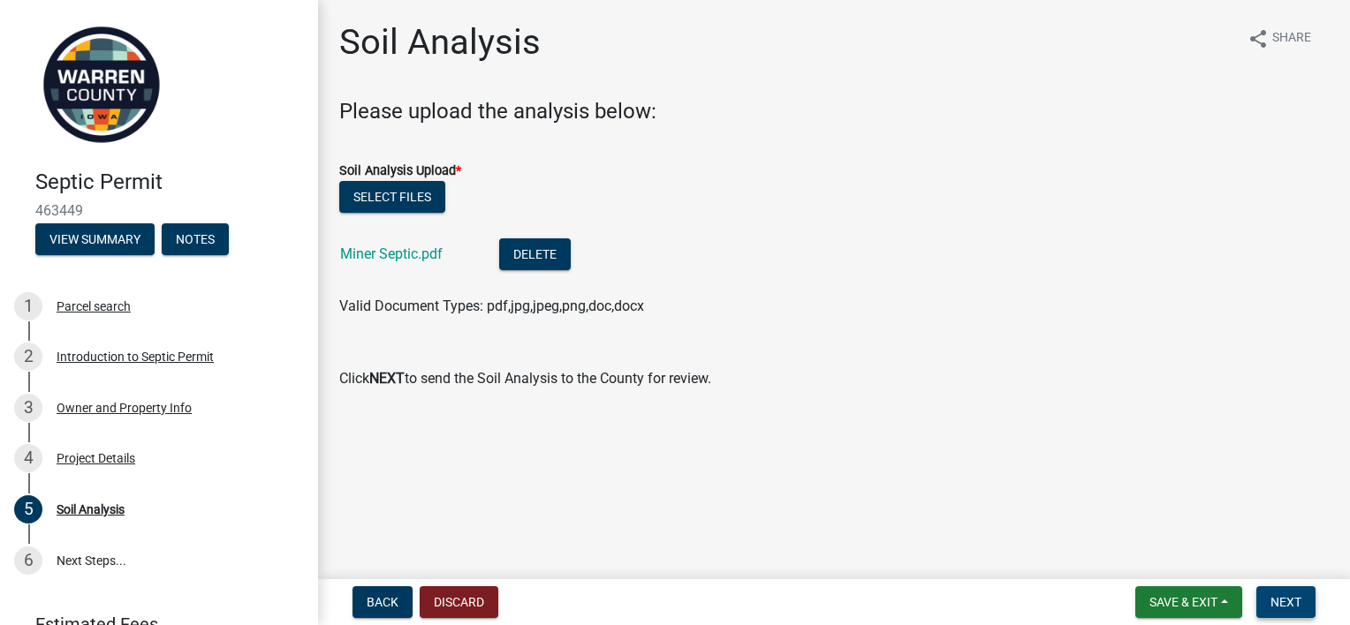
click at [1292, 602] on span "Next" at bounding box center [1285, 602] width 31 height 14
